Goal: Transaction & Acquisition: Subscribe to service/newsletter

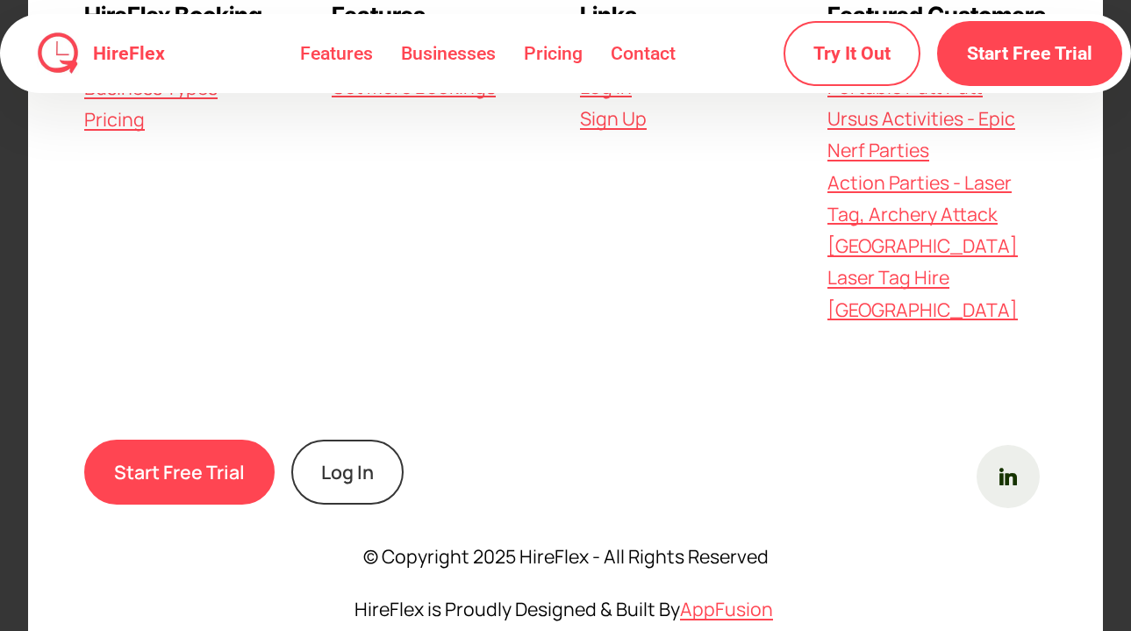
scroll to position [4771, 0]
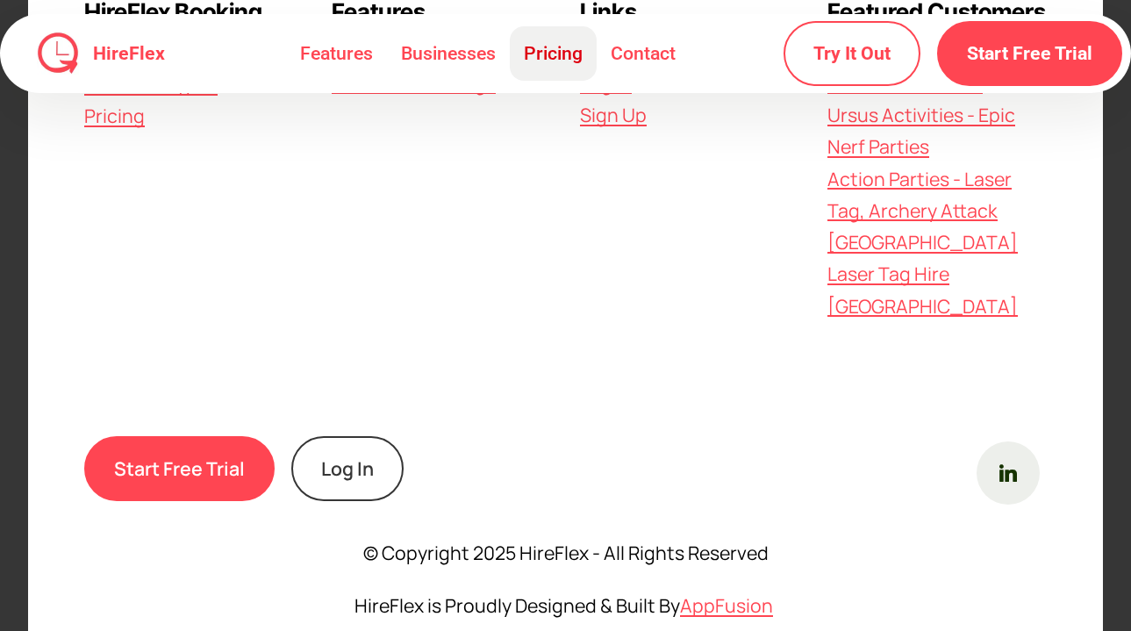
click at [558, 65] on link "Pricing" at bounding box center [553, 53] width 87 height 54
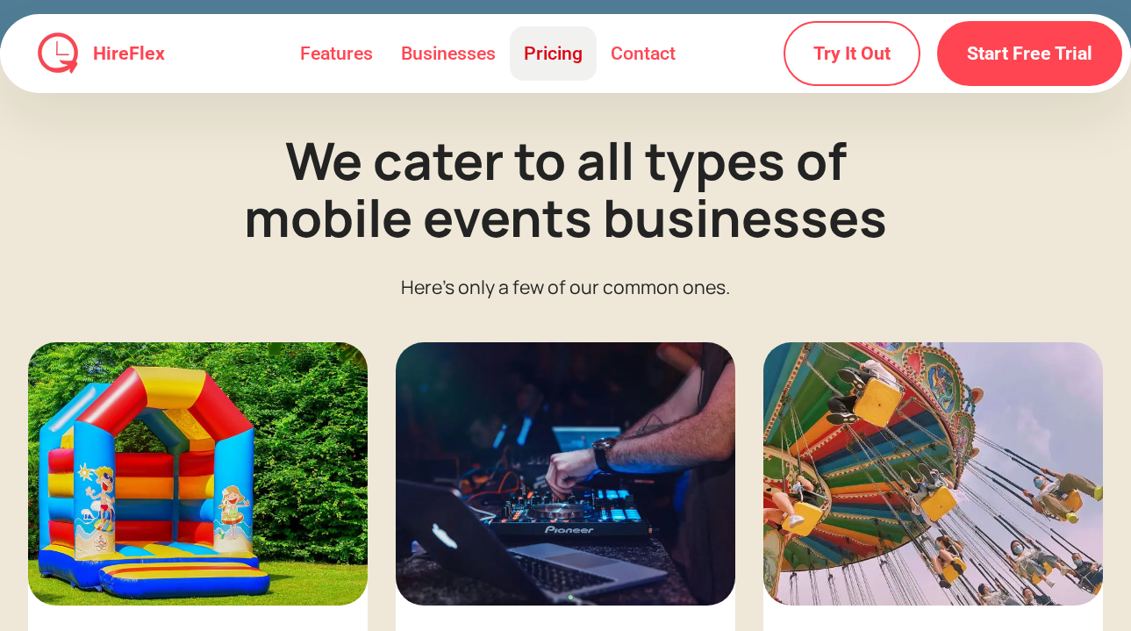
scroll to position [2724, 0]
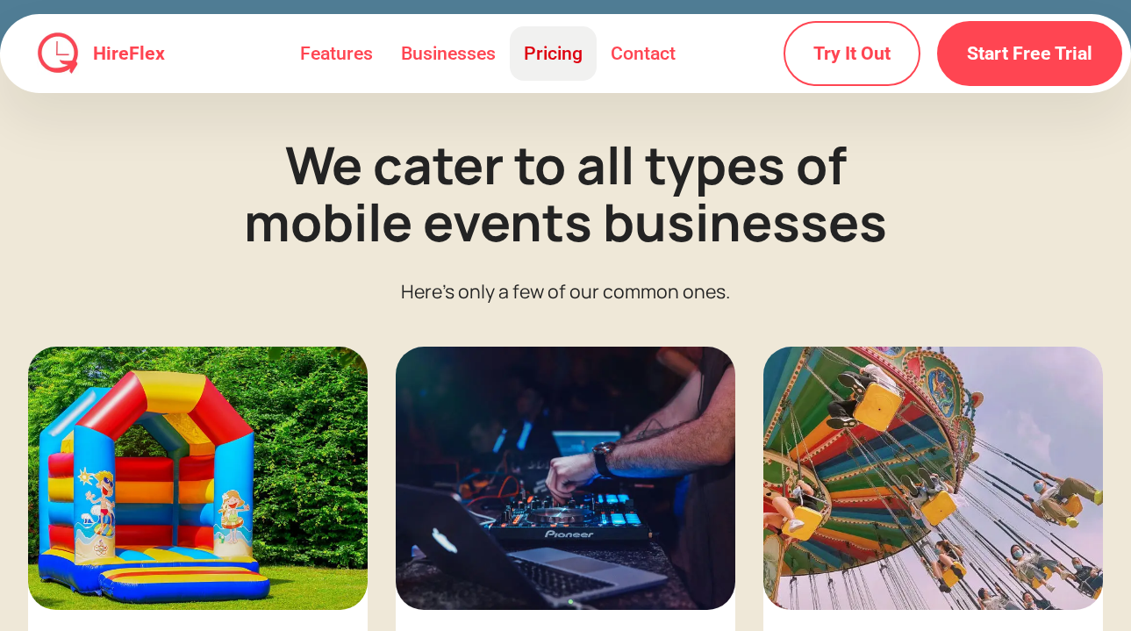
click at [545, 51] on link "Pricing" at bounding box center [553, 53] width 87 height 54
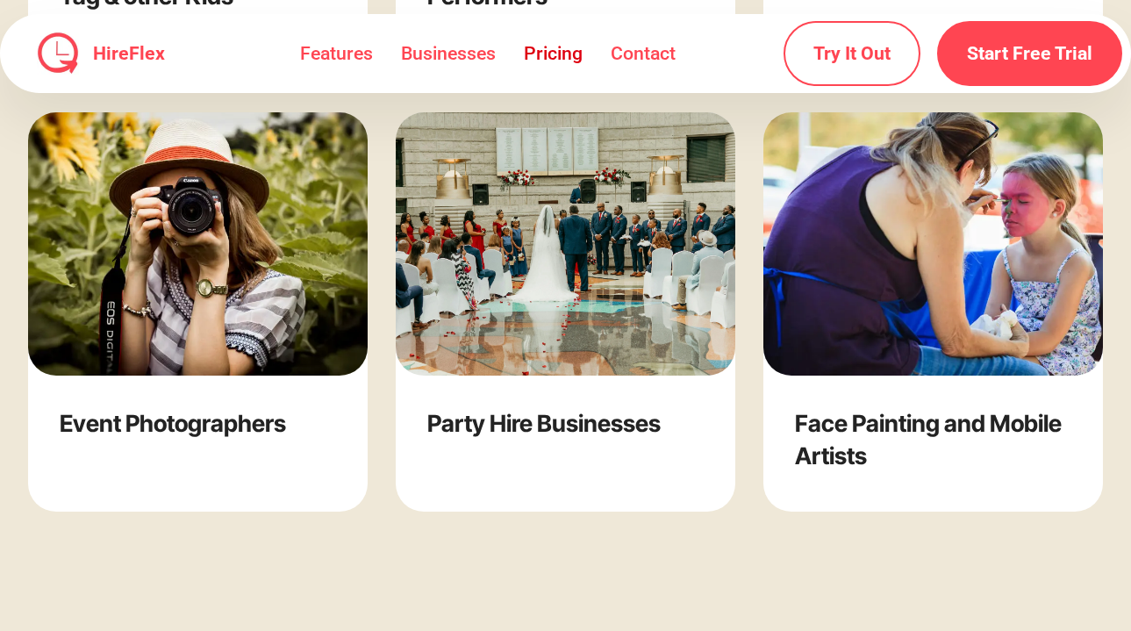
scroll to position [3479, 0]
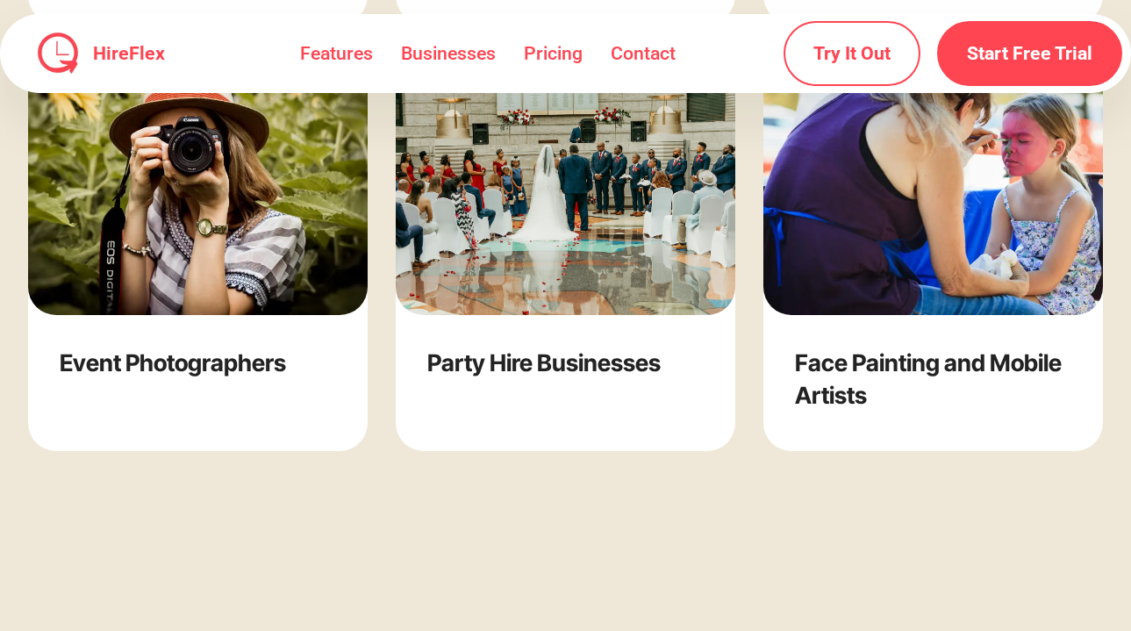
click at [508, 357] on strong "Party Hire Businesses" at bounding box center [543, 362] width 233 height 28
click at [526, 248] on img at bounding box center [566, 183] width 340 height 263
click at [545, 62] on link "Pricing" at bounding box center [553, 53] width 87 height 54
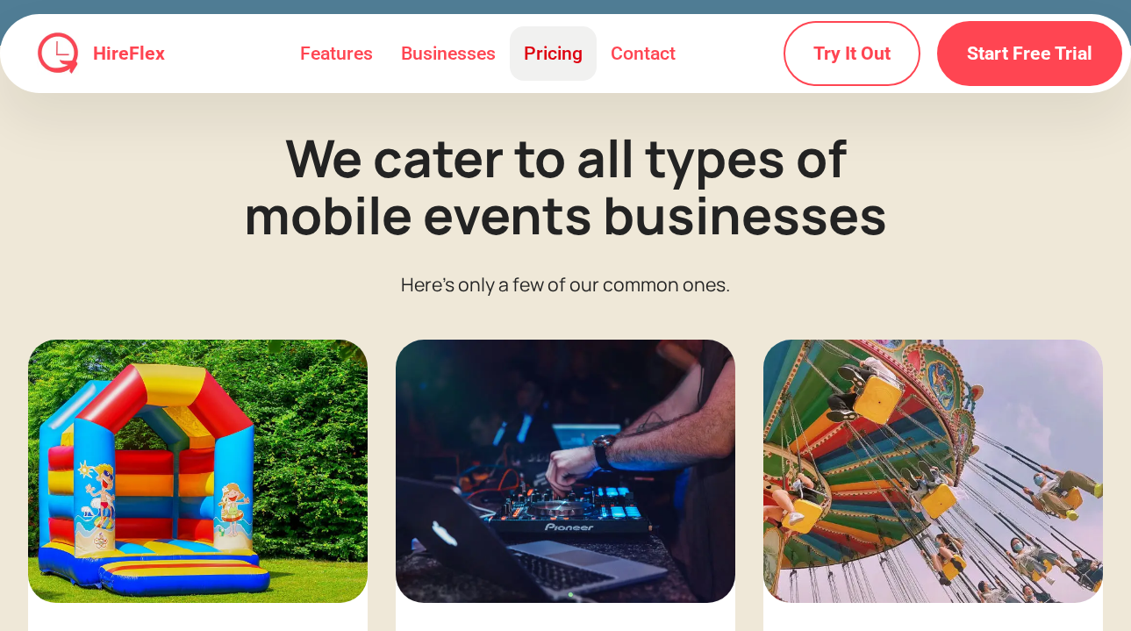
scroll to position [2724, 0]
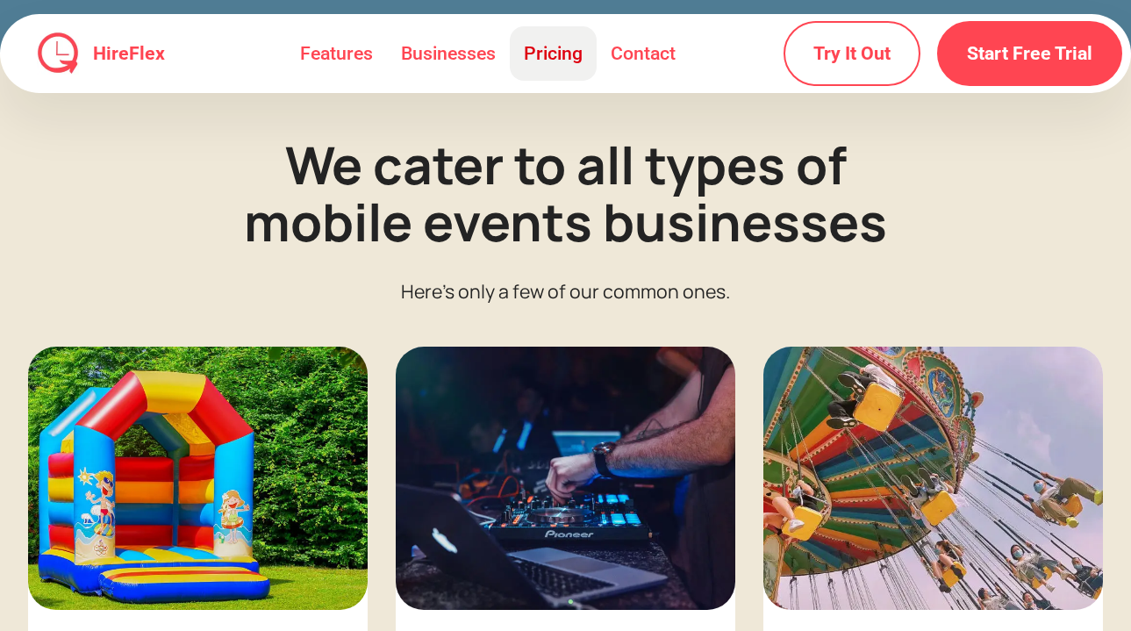
click at [545, 62] on link "Pricing" at bounding box center [553, 53] width 87 height 54
click at [355, 51] on link "Features" at bounding box center [336, 53] width 101 height 54
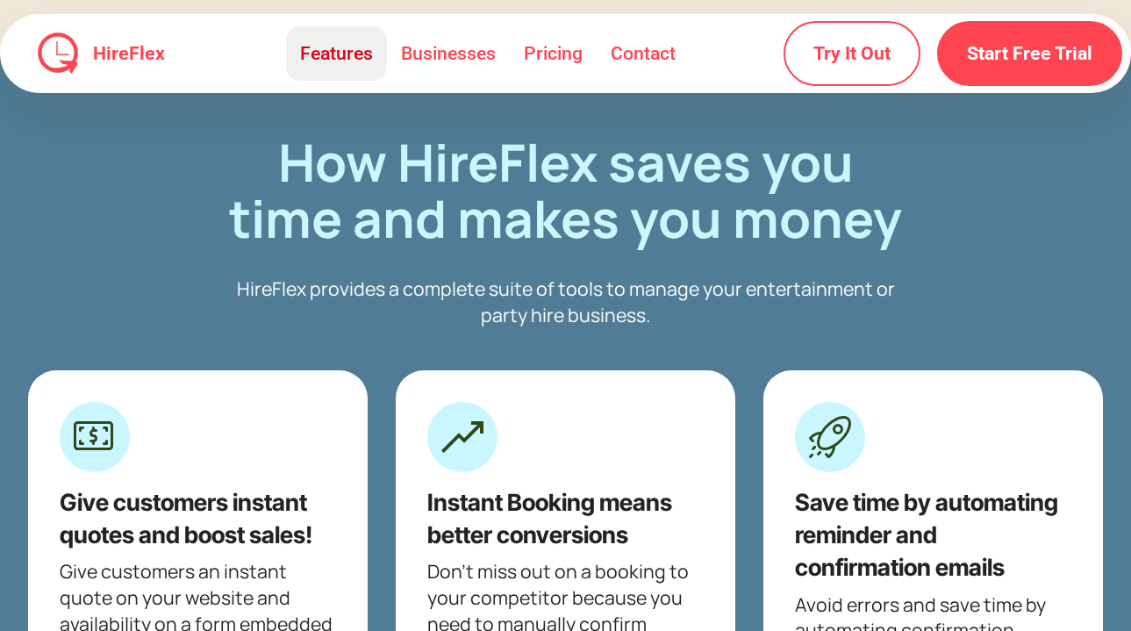
scroll to position [1836, 0]
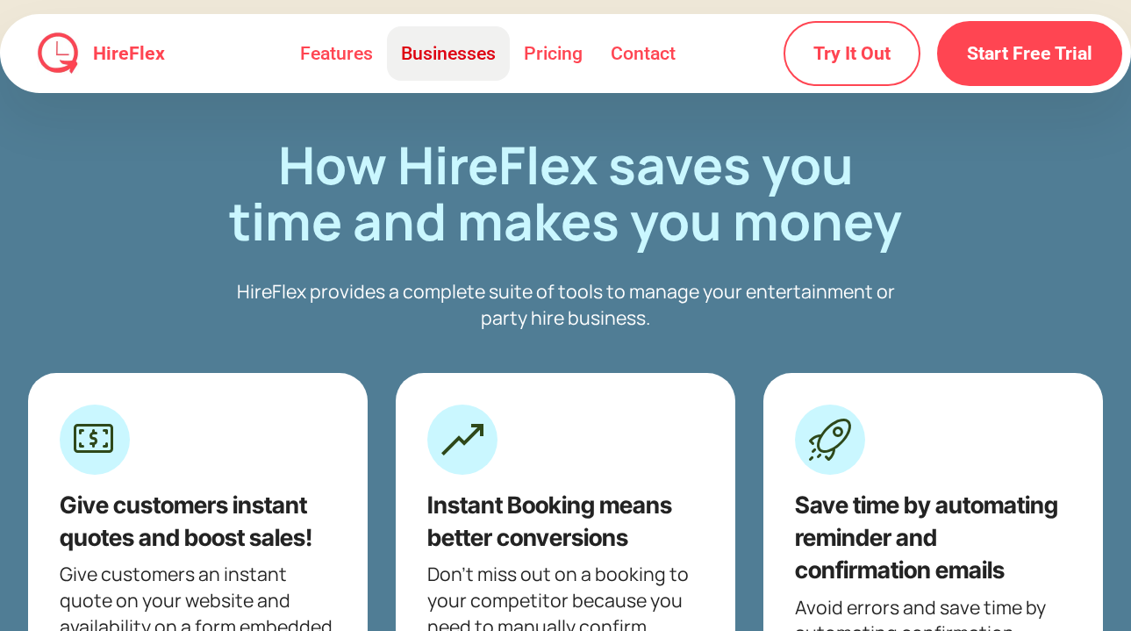
click at [442, 58] on link "Businesses" at bounding box center [448, 53] width 123 height 54
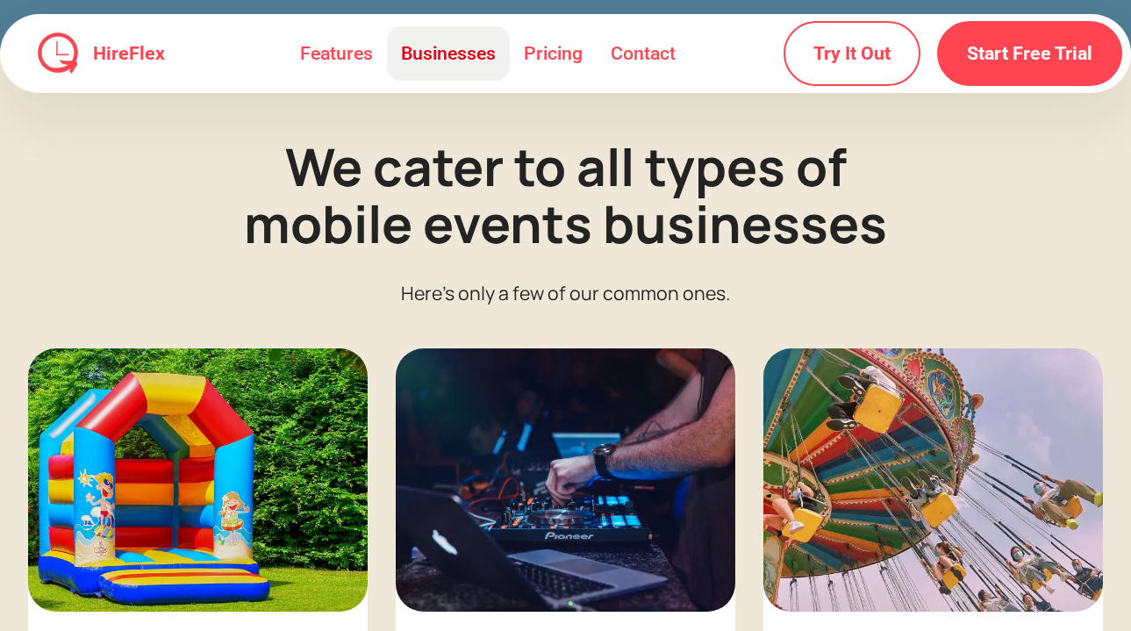
scroll to position [2724, 0]
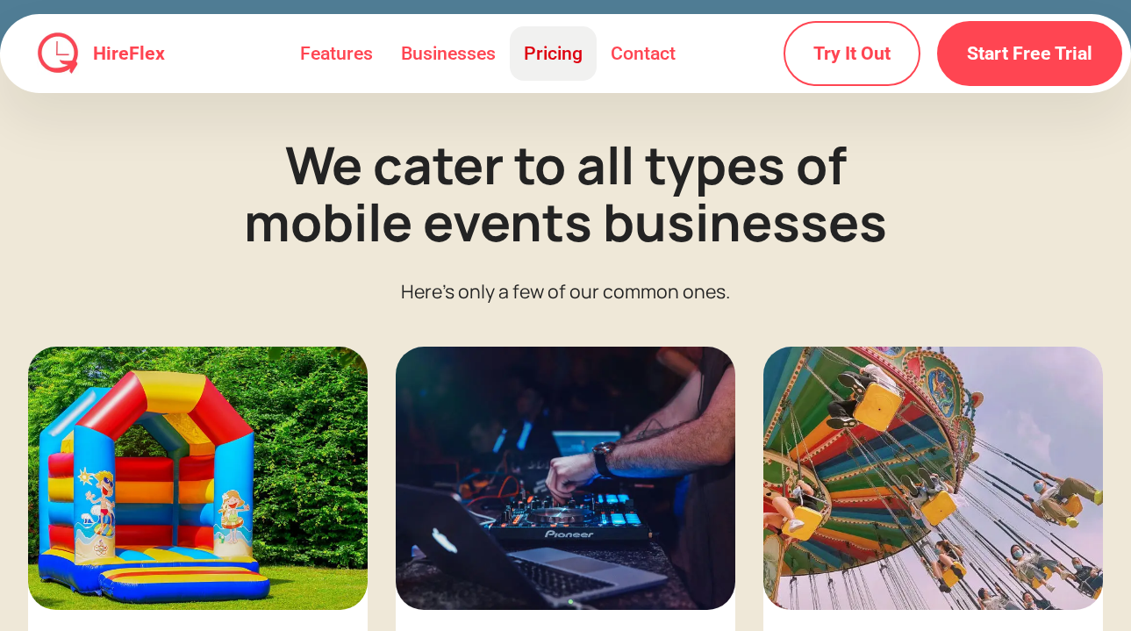
click at [541, 53] on link "Pricing" at bounding box center [553, 53] width 87 height 54
click at [635, 50] on link "Contact" at bounding box center [643, 53] width 93 height 54
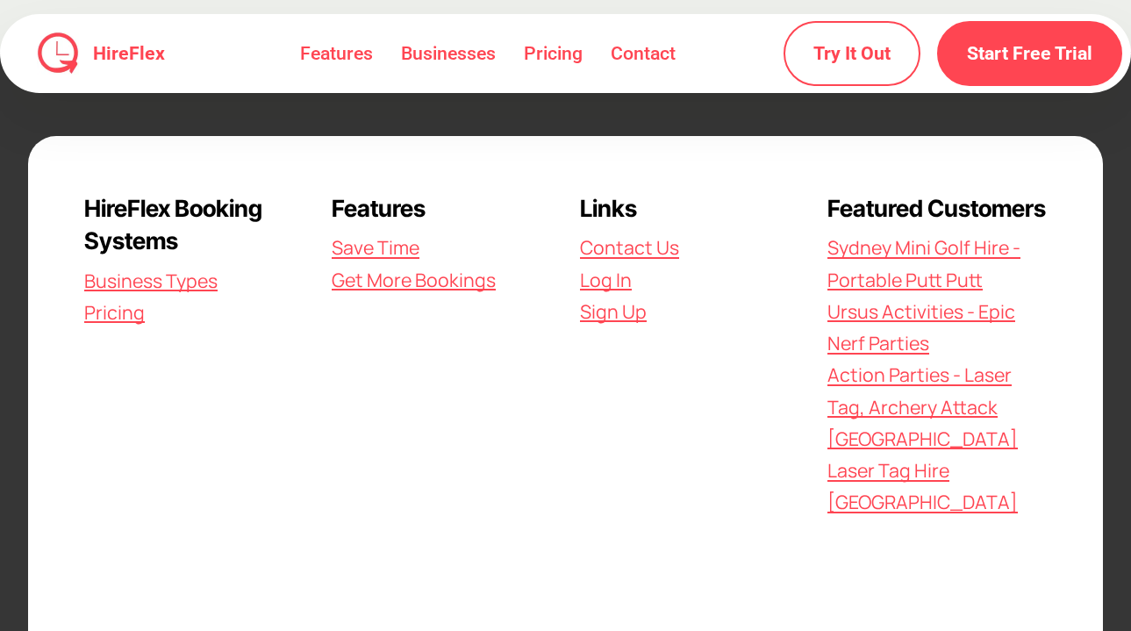
scroll to position [592, 0]
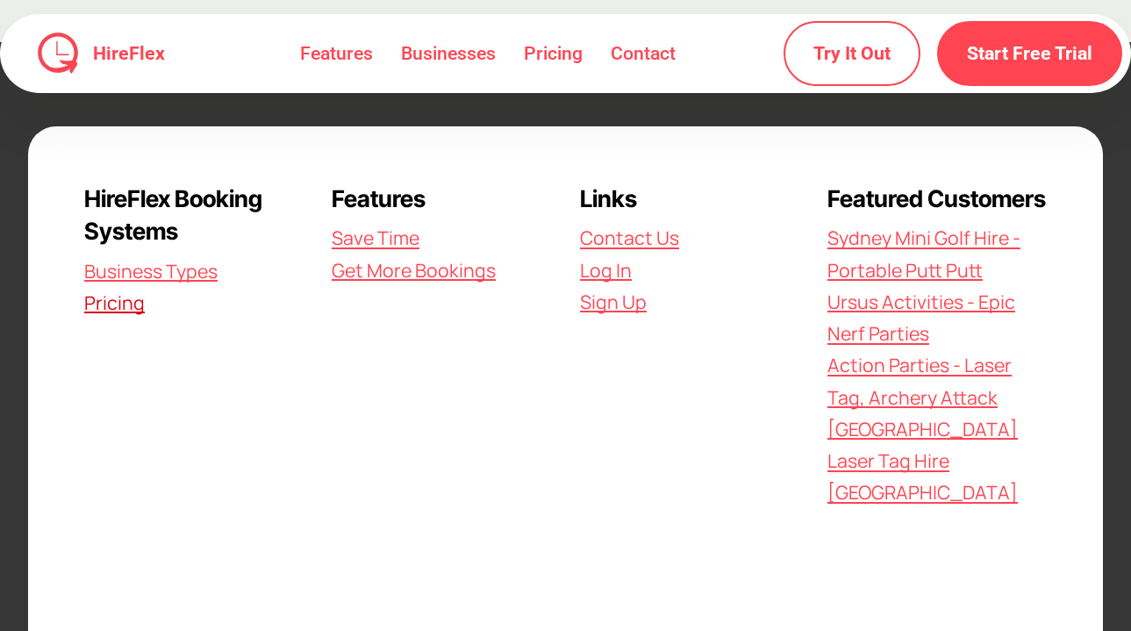
click at [129, 306] on link "Pricing" at bounding box center [114, 302] width 61 height 25
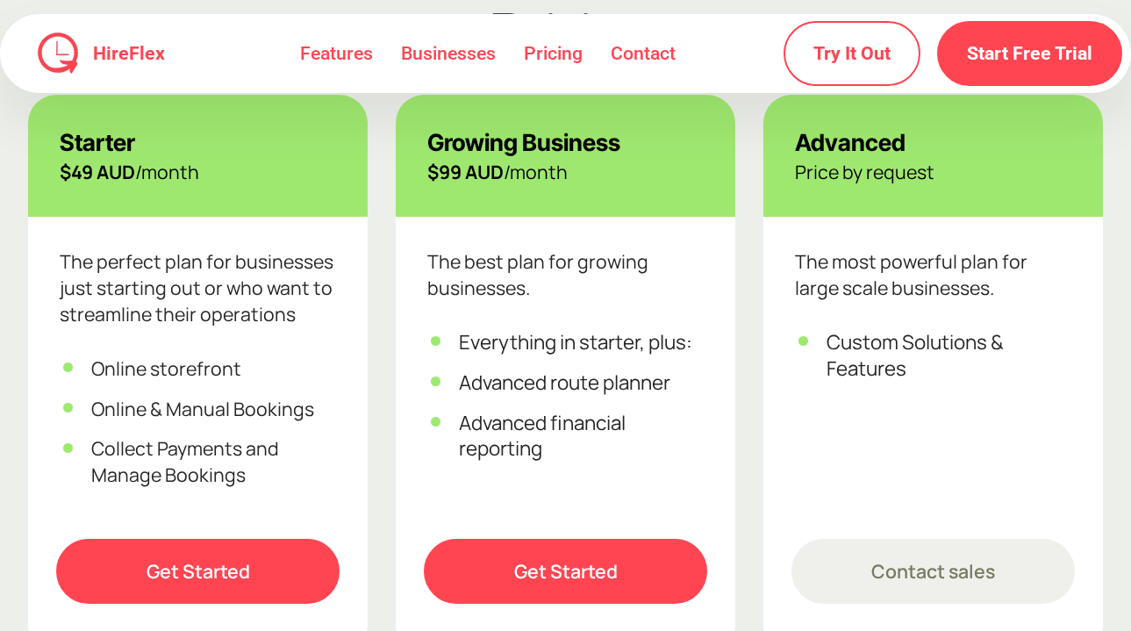
scroll to position [1046, 0]
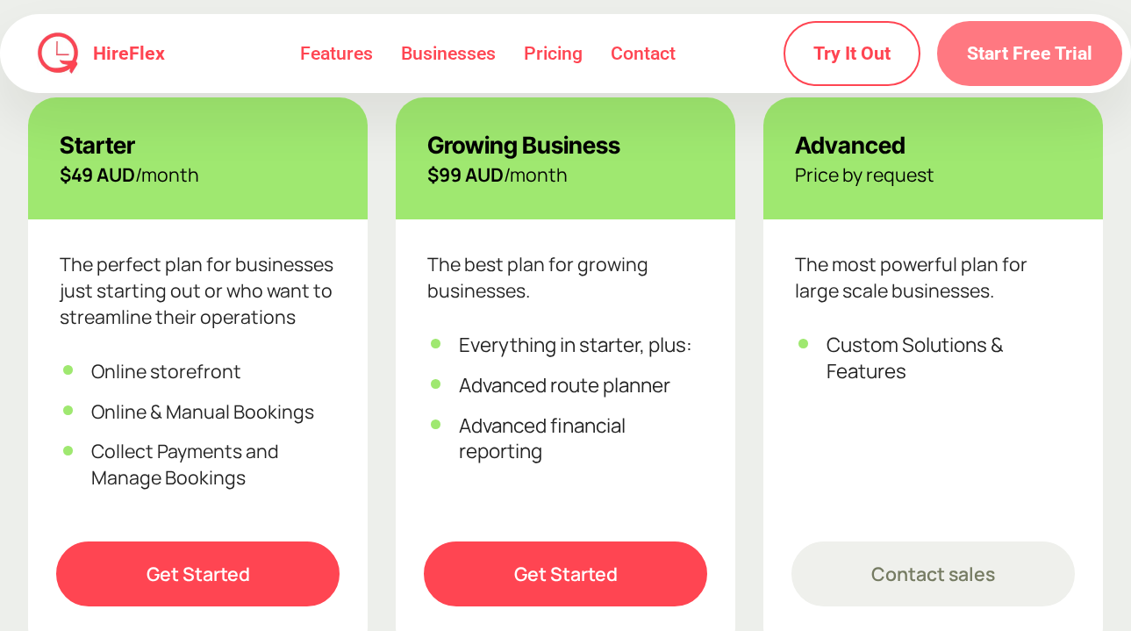
click at [1036, 53] on link "Start Free Trial" at bounding box center [1029, 53] width 185 height 65
